Goal: Information Seeking & Learning: Find specific page/section

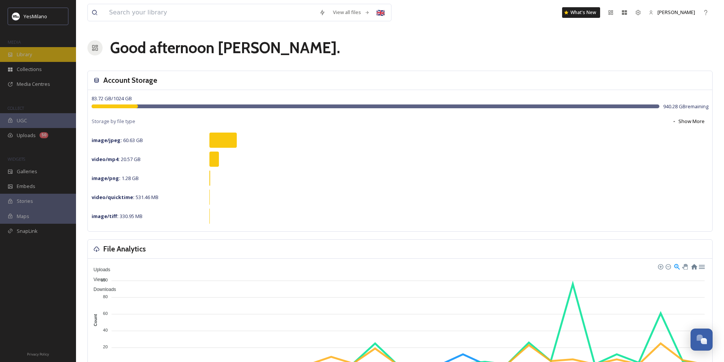
click at [37, 59] on div "Library" at bounding box center [38, 54] width 76 height 15
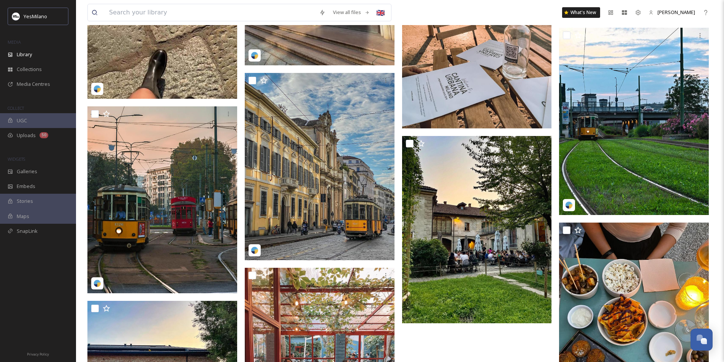
scroll to position [6119, 0]
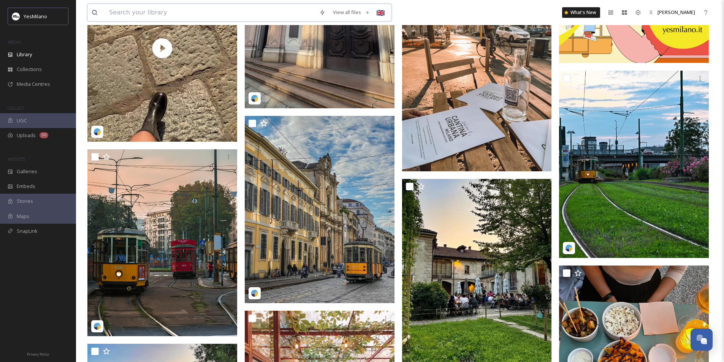
click at [175, 16] on input at bounding box center [210, 12] width 210 height 17
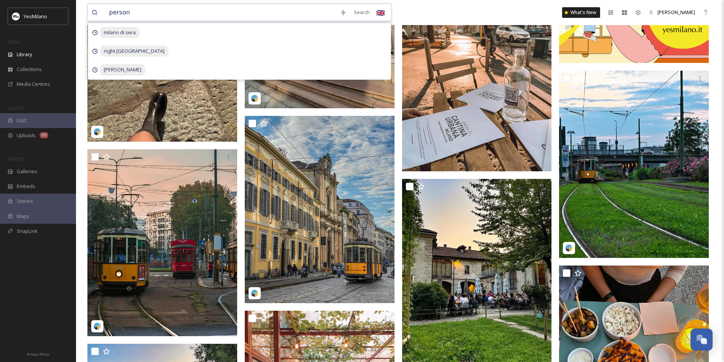
type input "persone"
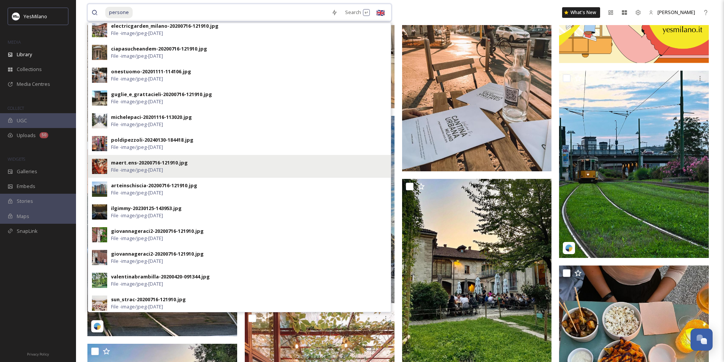
scroll to position [122, 0]
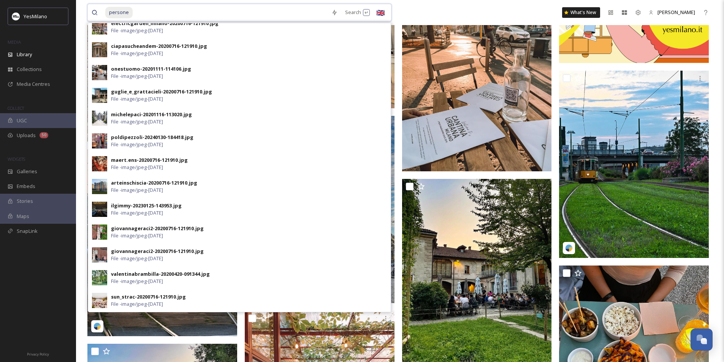
click at [138, 11] on input at bounding box center [230, 12] width 194 height 17
click at [130, 14] on span "persone" at bounding box center [118, 12] width 27 height 11
click at [409, 10] on div "persone Search [PERSON_NAME].dorlando-20200925-102208.jpg File - image/jpeg - […" at bounding box center [254, 12] width 334 height 17
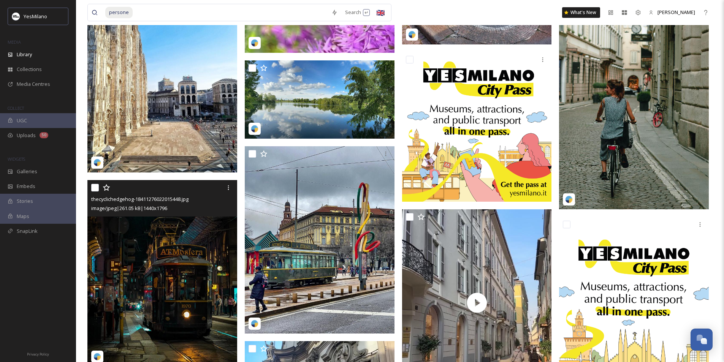
scroll to position [5624, 0]
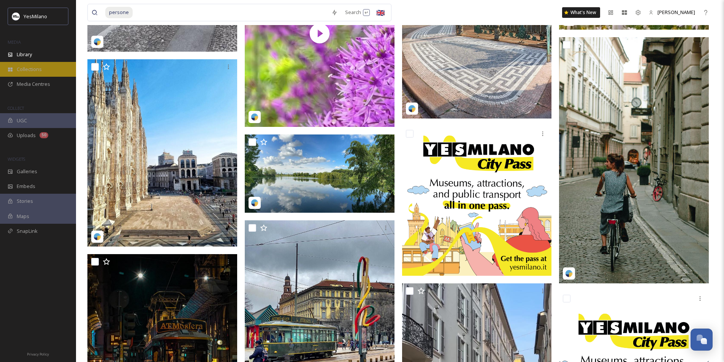
click at [47, 69] on div "Collections" at bounding box center [38, 69] width 76 height 15
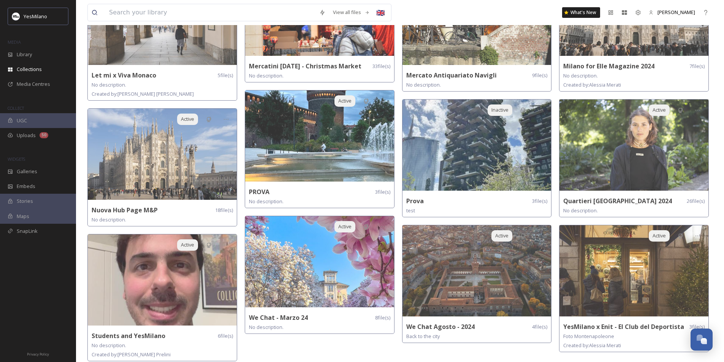
scroll to position [496, 0]
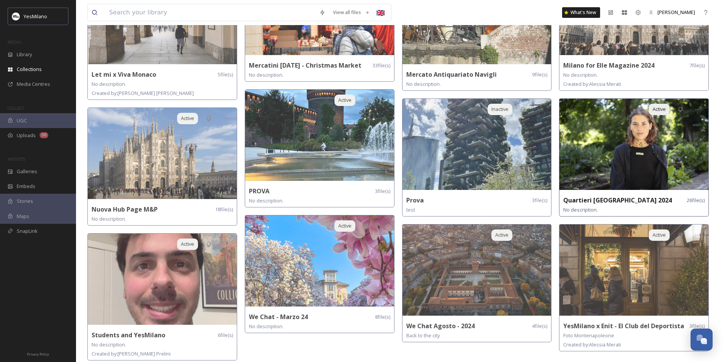
click at [613, 148] on img at bounding box center [634, 144] width 149 height 91
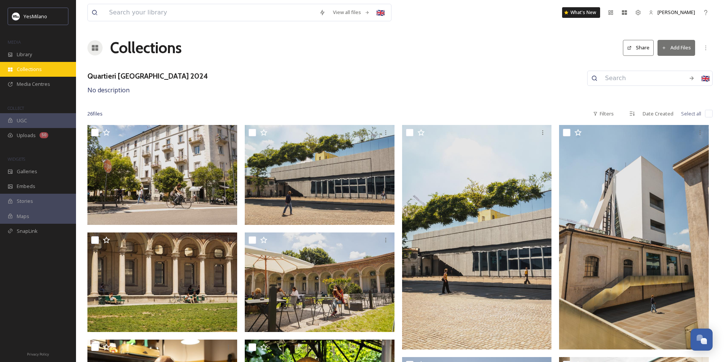
click at [29, 72] on span "Collections" at bounding box center [29, 69] width 25 height 7
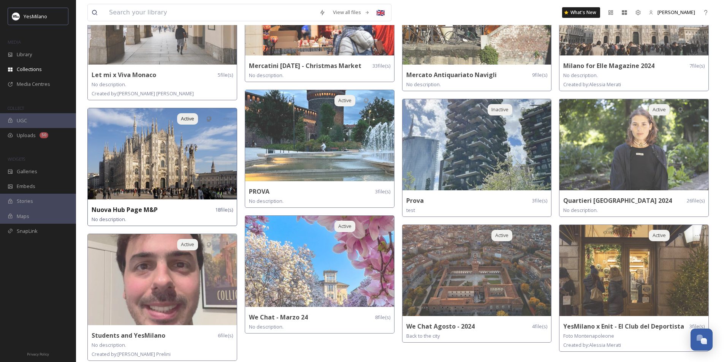
scroll to position [496, 0]
click at [198, 167] on img at bounding box center [162, 153] width 149 height 91
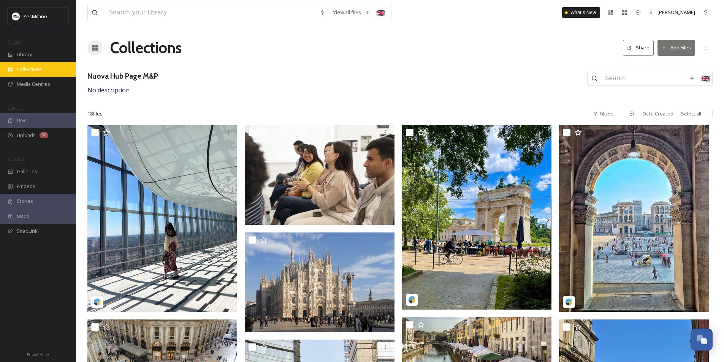
click at [32, 70] on span "Collections" at bounding box center [29, 69] width 25 height 7
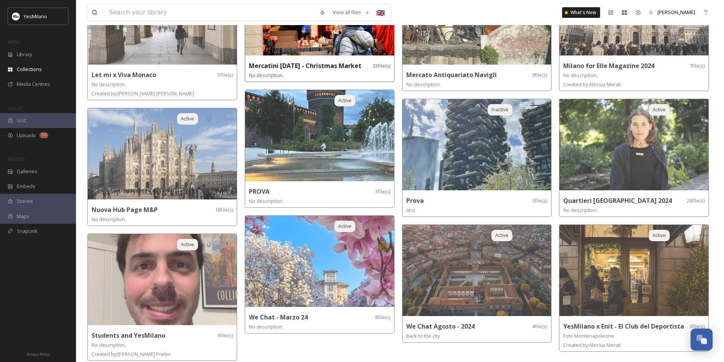
scroll to position [496, 0]
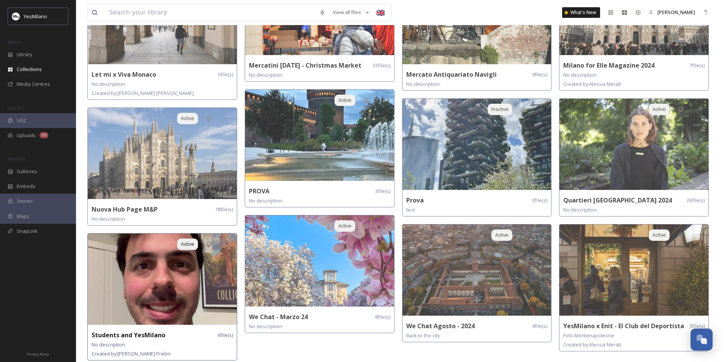
click at [173, 291] on img at bounding box center [162, 279] width 149 height 91
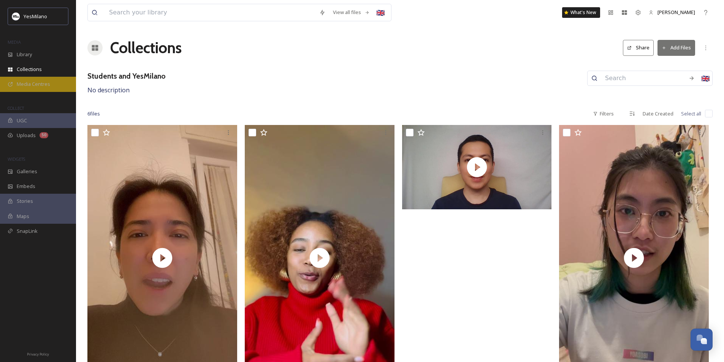
click at [25, 88] on span "Media Centres" at bounding box center [33, 84] width 33 height 7
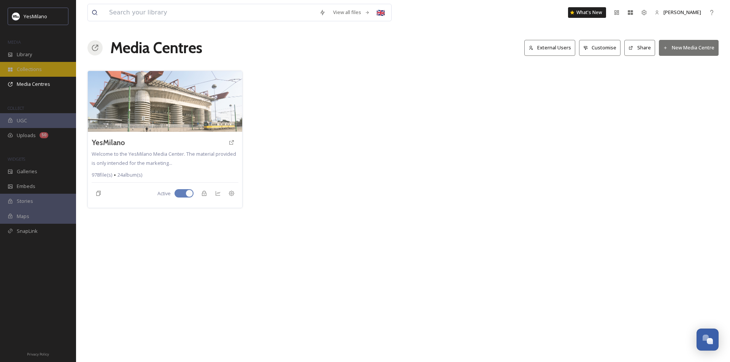
click at [27, 67] on span "Collections" at bounding box center [29, 69] width 25 height 7
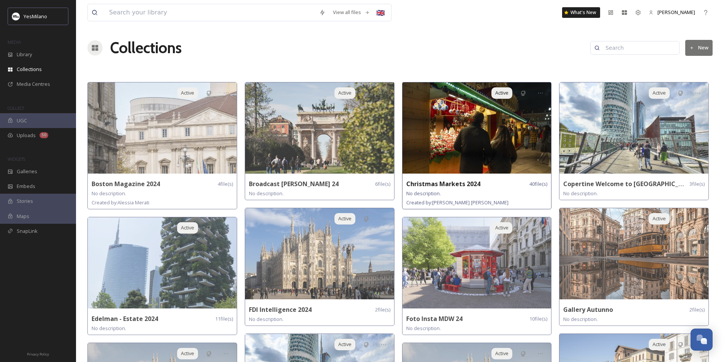
scroll to position [76, 0]
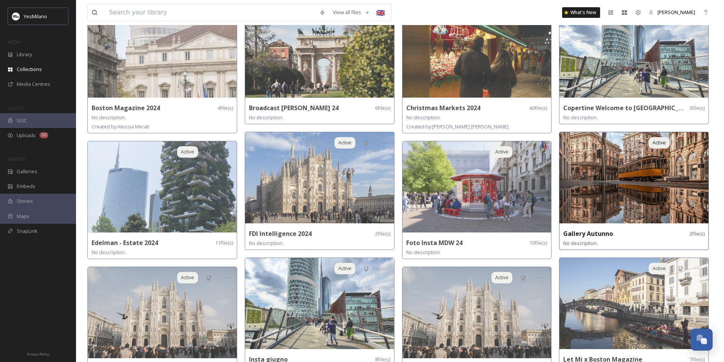
click at [645, 197] on img at bounding box center [634, 177] width 149 height 91
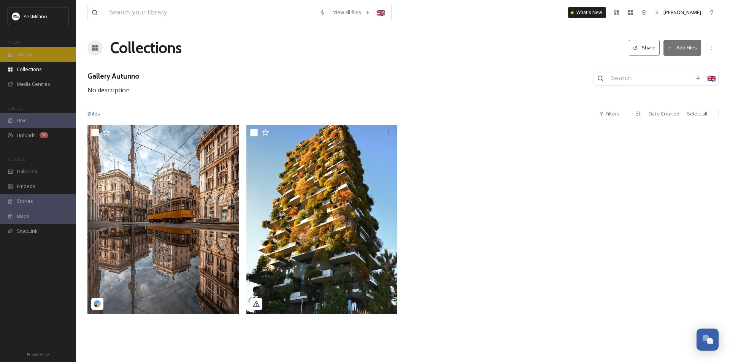
click at [40, 56] on div "Library" at bounding box center [38, 54] width 76 height 15
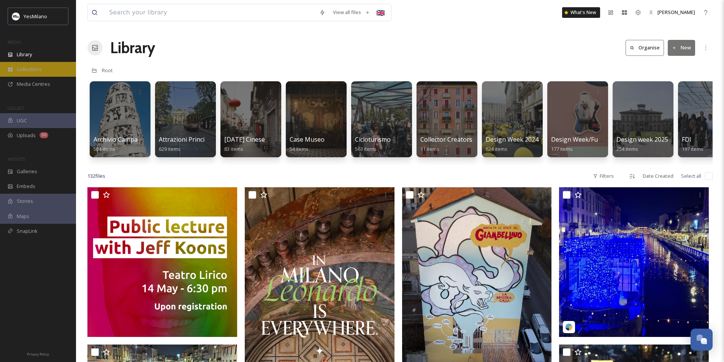
click at [44, 67] on div "Collections" at bounding box center [38, 69] width 76 height 15
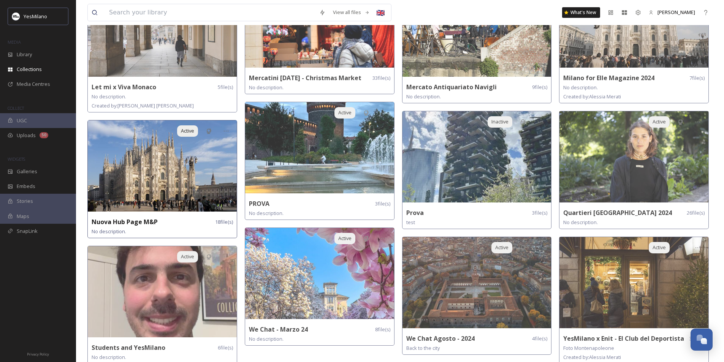
scroll to position [496, 0]
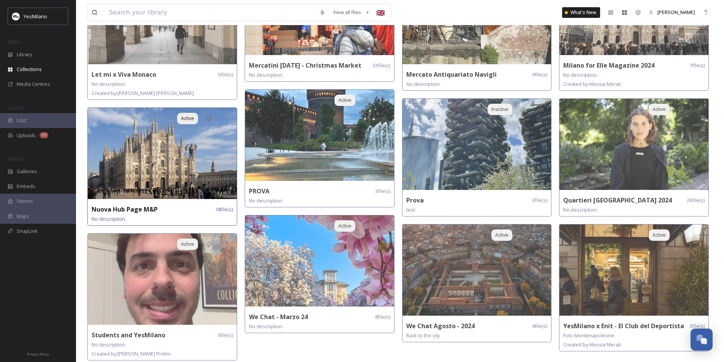
click at [165, 178] on img at bounding box center [162, 153] width 149 height 91
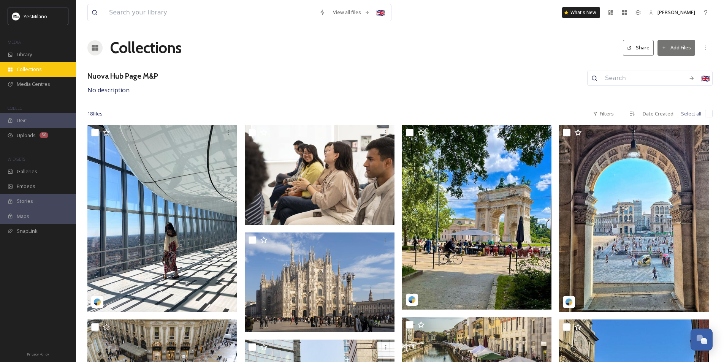
click at [41, 68] on span "Collections" at bounding box center [29, 69] width 25 height 7
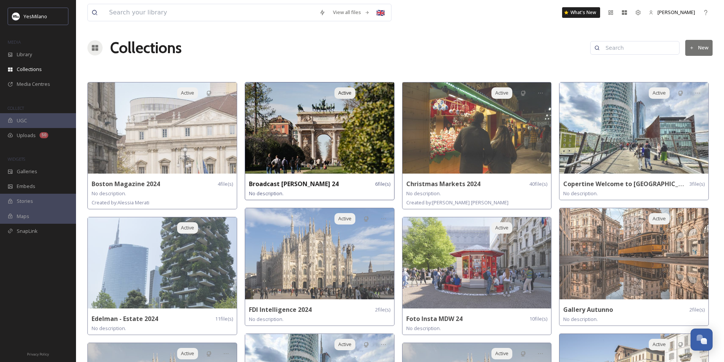
click at [360, 145] on img at bounding box center [319, 128] width 149 height 91
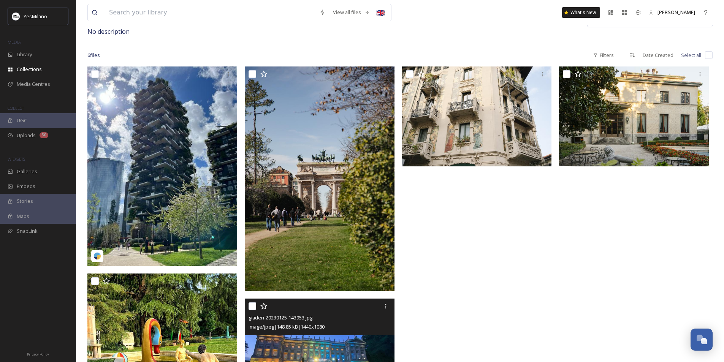
scroll to position [123, 0]
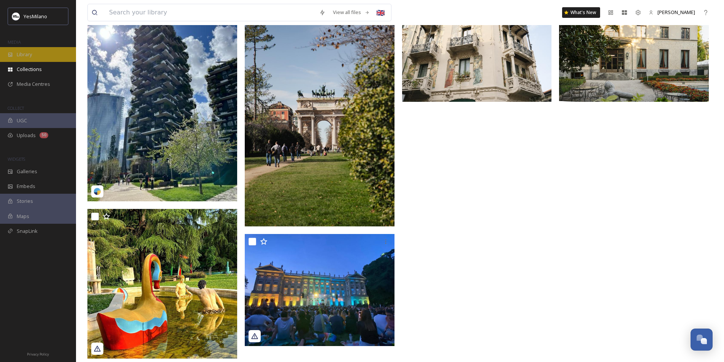
click at [43, 54] on div "Library" at bounding box center [38, 54] width 76 height 15
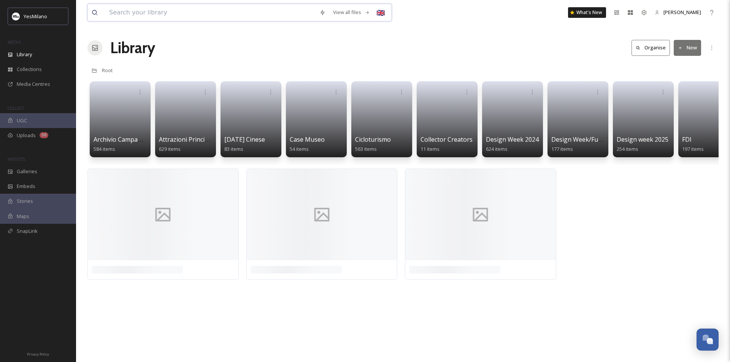
click at [160, 12] on input at bounding box center [210, 12] width 210 height 17
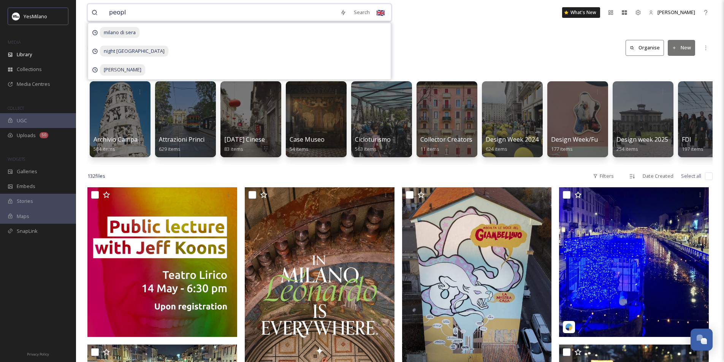
type input "people"
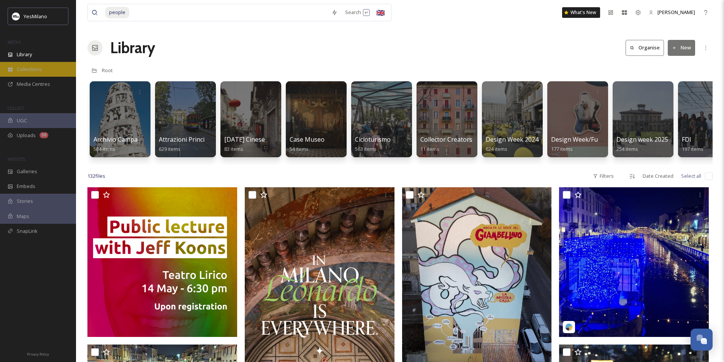
click at [35, 70] on span "Collections" at bounding box center [29, 69] width 25 height 7
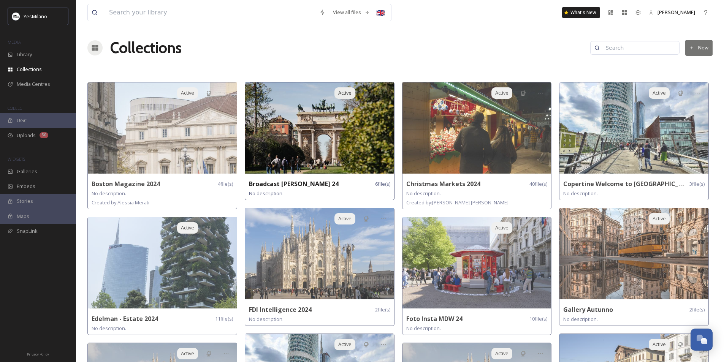
click at [344, 144] on img at bounding box center [319, 128] width 149 height 91
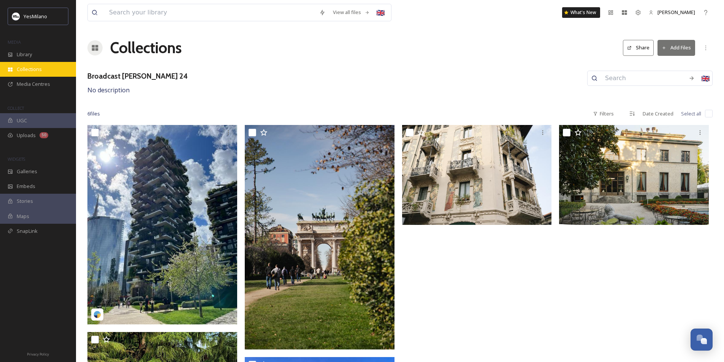
click at [46, 67] on div "Collections" at bounding box center [38, 69] width 76 height 15
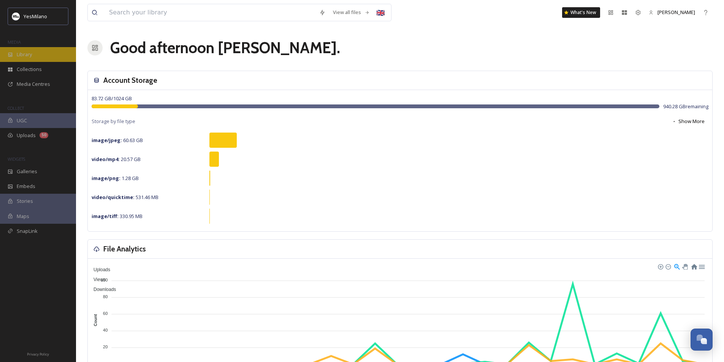
click at [52, 55] on div "Library" at bounding box center [38, 54] width 76 height 15
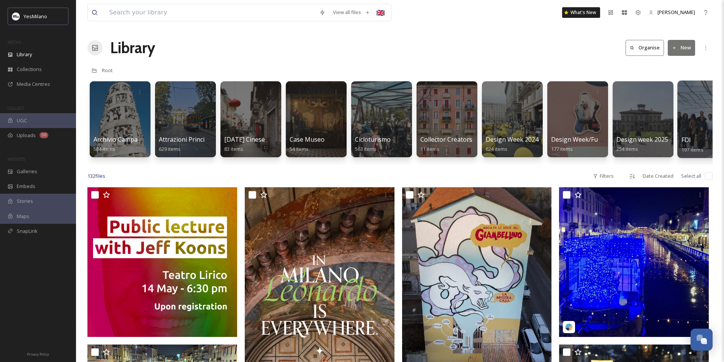
click at [693, 125] on div at bounding box center [709, 120] width 62 height 78
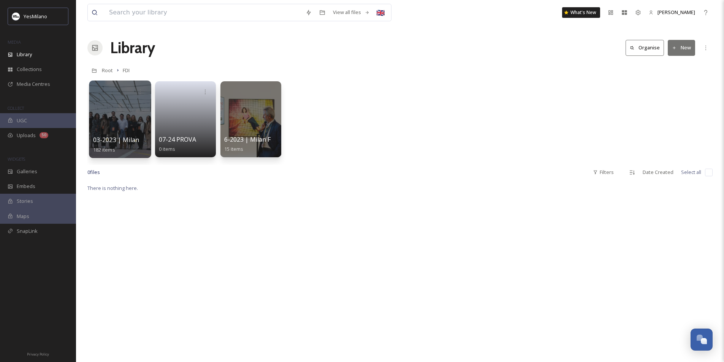
click at [114, 118] on div at bounding box center [120, 120] width 62 height 78
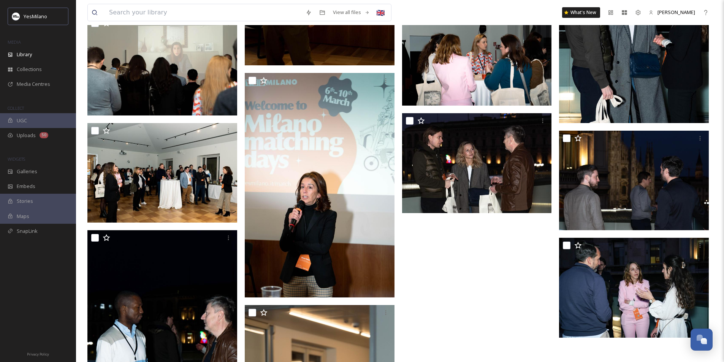
scroll to position [5567, 0]
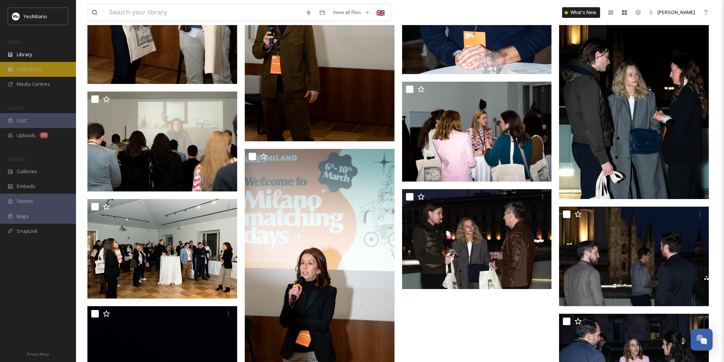
click at [22, 70] on span "Collections" at bounding box center [29, 69] width 25 height 7
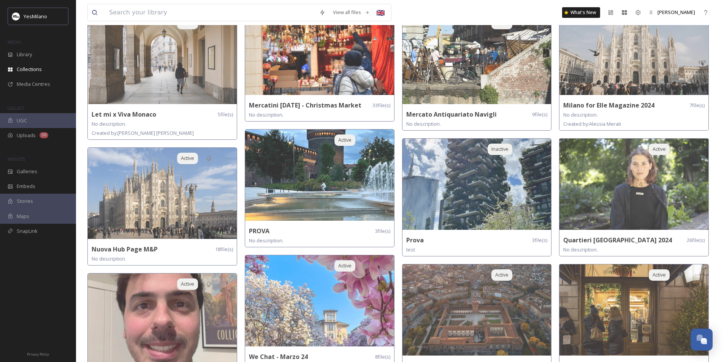
scroll to position [496, 0]
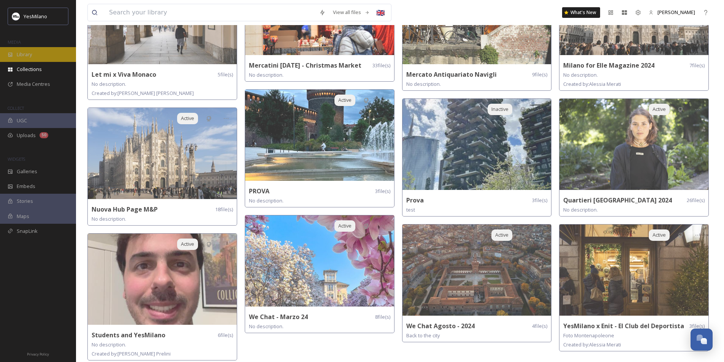
click at [28, 51] on span "Library" at bounding box center [24, 54] width 15 height 7
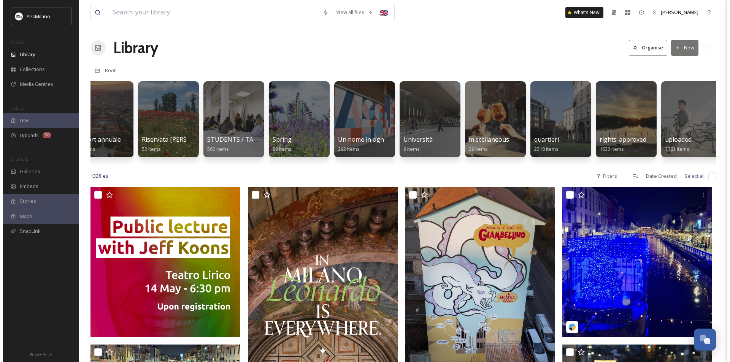
scroll to position [0, 1663]
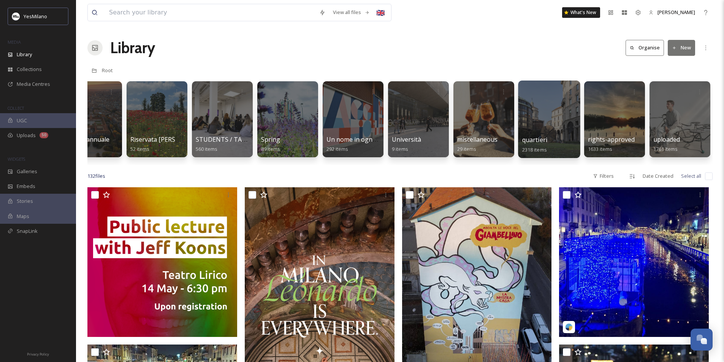
click at [547, 117] on div at bounding box center [549, 120] width 62 height 78
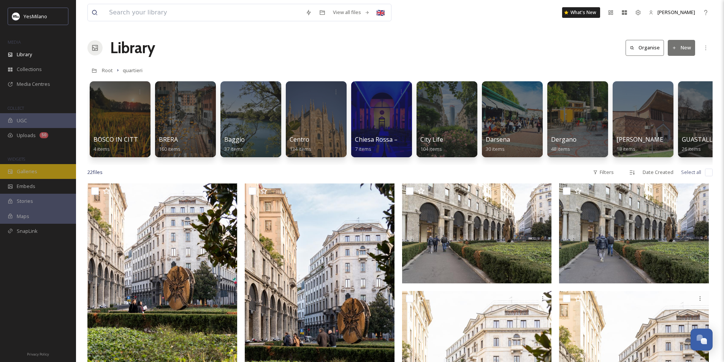
click at [32, 171] on span "Galleries" at bounding box center [27, 171] width 21 height 7
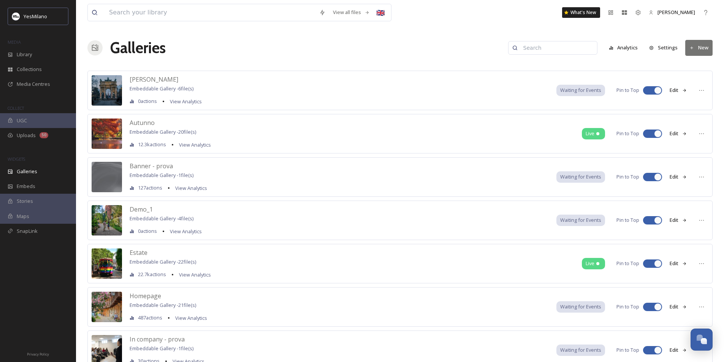
click at [217, 76] on div "Anna Embeddable Gallery - 6 file(s) 0 actions View Analytics Waiting for Events…" at bounding box center [399, 91] width 625 height 40
click at [144, 87] on span "Embeddable Gallery - 6 file(s)" at bounding box center [162, 88] width 64 height 7
click at [32, 55] on span "Library" at bounding box center [24, 54] width 15 height 7
